Goal: Task Accomplishment & Management: Manage account settings

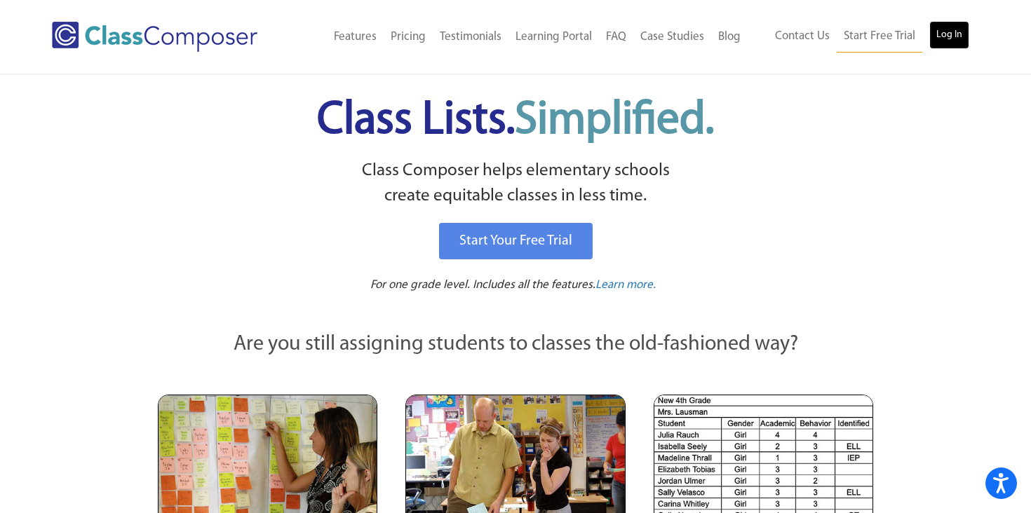
click at [946, 37] on link "Log In" at bounding box center [949, 35] width 40 height 28
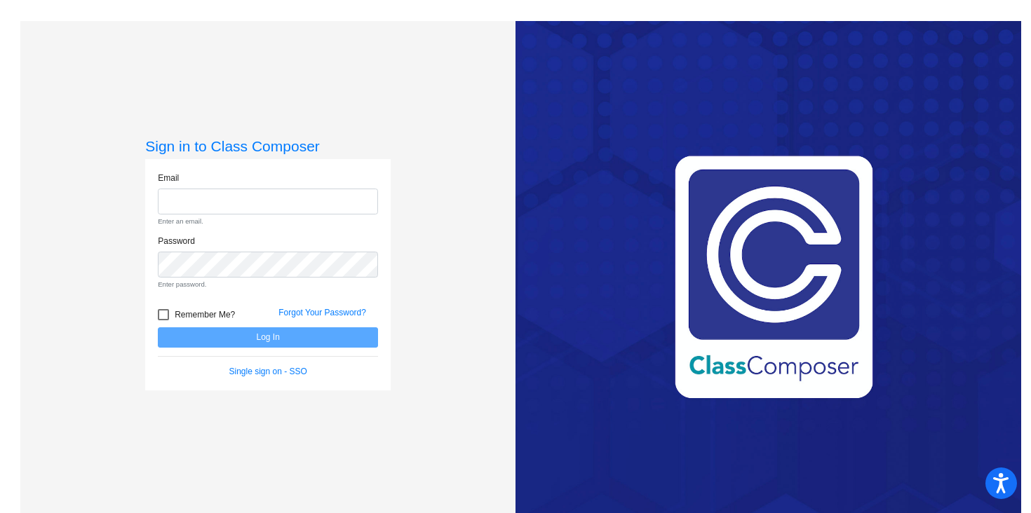
click at [432, 212] on div "Sign in to Class Composer Email Enter an email. Password Enter password. Rememb…" at bounding box center [267, 277] width 495 height 513
click at [268, 376] on link "Single sign on - SSO" at bounding box center [268, 372] width 78 height 10
